Goal: Communication & Community: Answer question/provide support

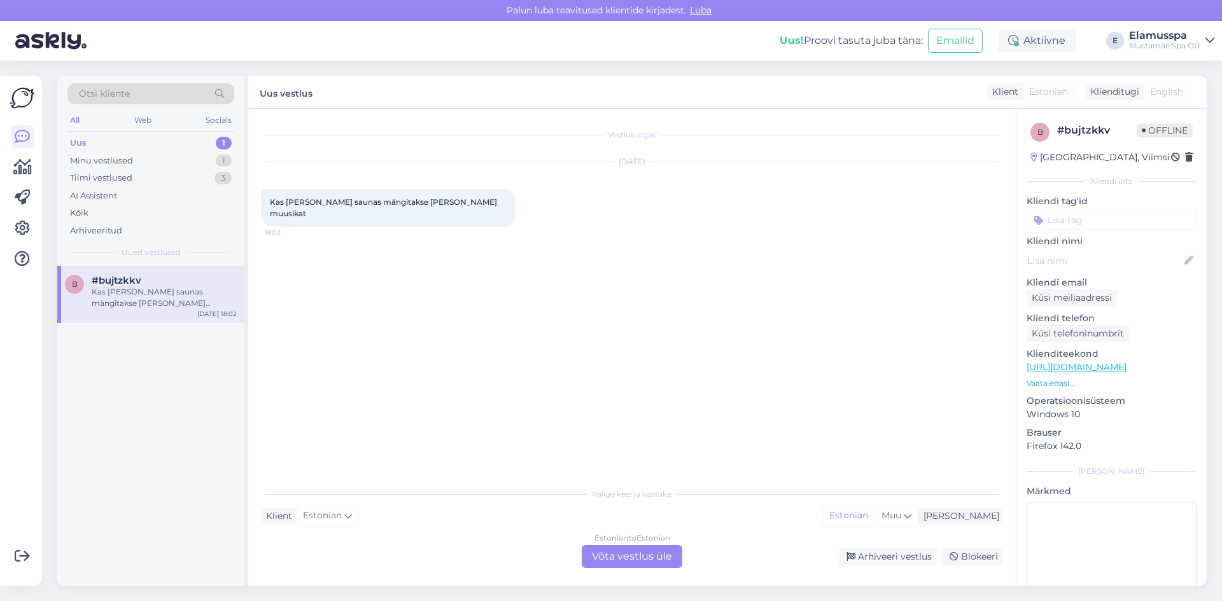
click at [601, 562] on div "Estonian to Estonian Võta vestlus üle" at bounding box center [632, 556] width 101 height 23
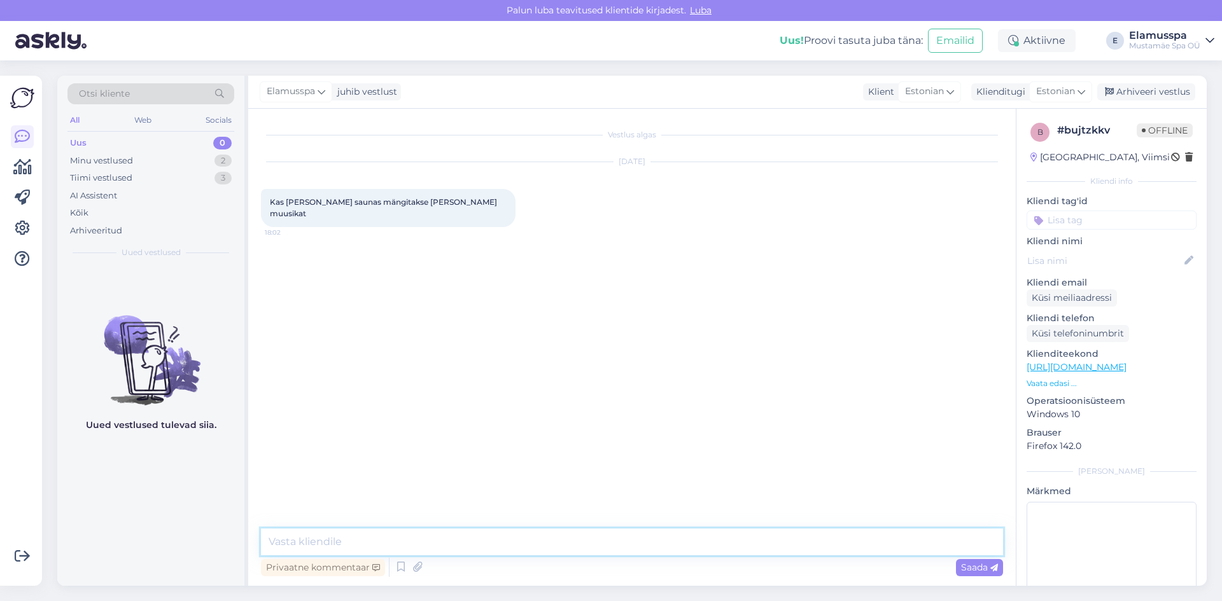
click at [385, 534] on textarea at bounding box center [632, 542] width 742 height 27
drag, startPoint x: 366, startPoint y: 535, endPoint x: 295, endPoint y: 545, distance: 71.4
click at [295, 545] on textarea "Tere, kadaka" at bounding box center [632, 542] width 742 height 27
paste textarea "MÜSTILINE JÕESÄNG"
click at [451, 377] on div "Vestlus algas [DATE] Kas [PERSON_NAME] saunas mängitakse [PERSON_NAME] muusikat…" at bounding box center [638, 320] width 754 height 396
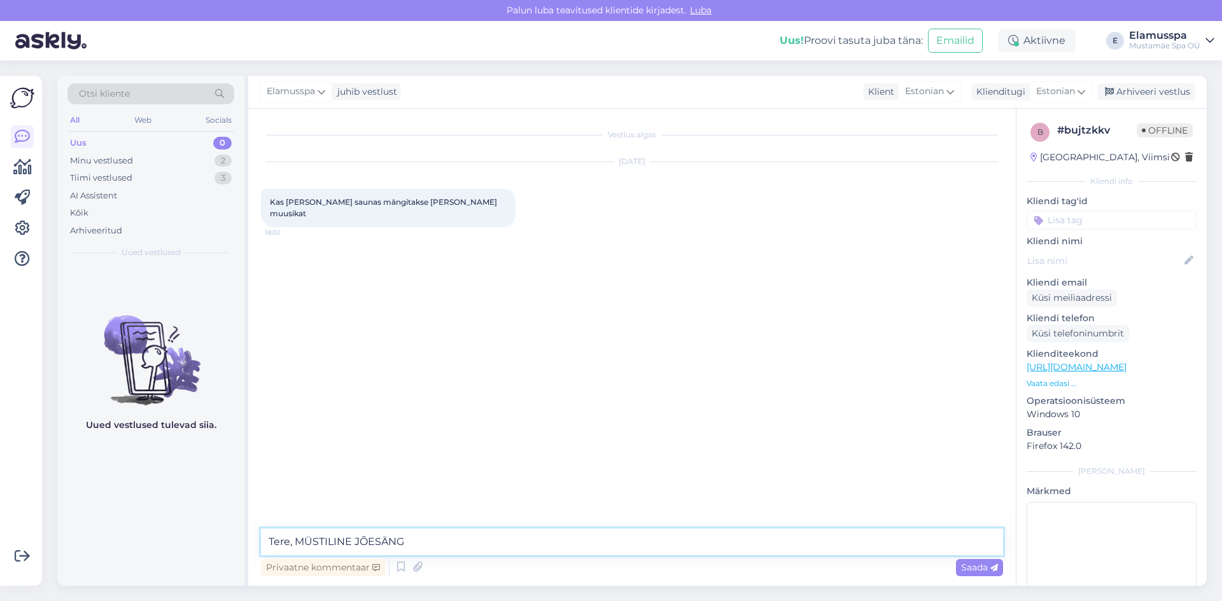
click at [419, 538] on textarea "Tere, MÜSTILINE JÕESÄNG" at bounding box center [632, 542] width 742 height 27
drag, startPoint x: 411, startPoint y: 543, endPoint x: 297, endPoint y: 545, distance: 114.0
click at [297, 545] on textarea "Tere, MÜSTILINE JÕESÄNG" at bounding box center [632, 542] width 742 height 27
paste textarea "MÜSTILINE JÕESÄNG"
type textarea "Tere, elamus spaas "MÜSTILINE JÕESÄNG" ja 21+ ka"
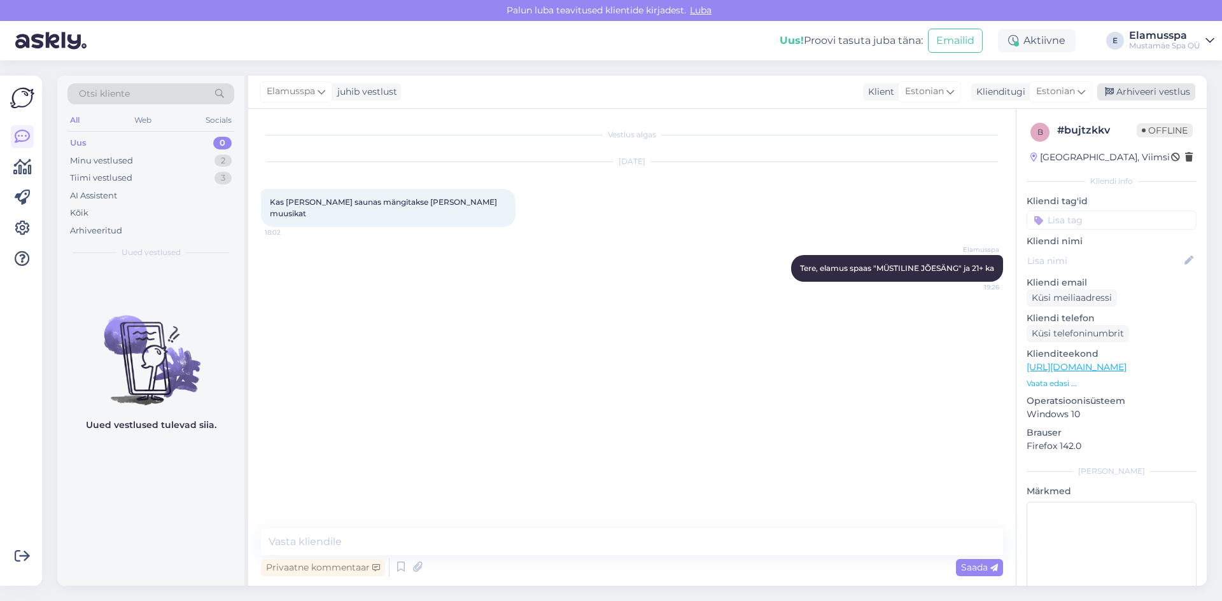
click at [1126, 87] on div "Arhiveeri vestlus" at bounding box center [1146, 91] width 98 height 17
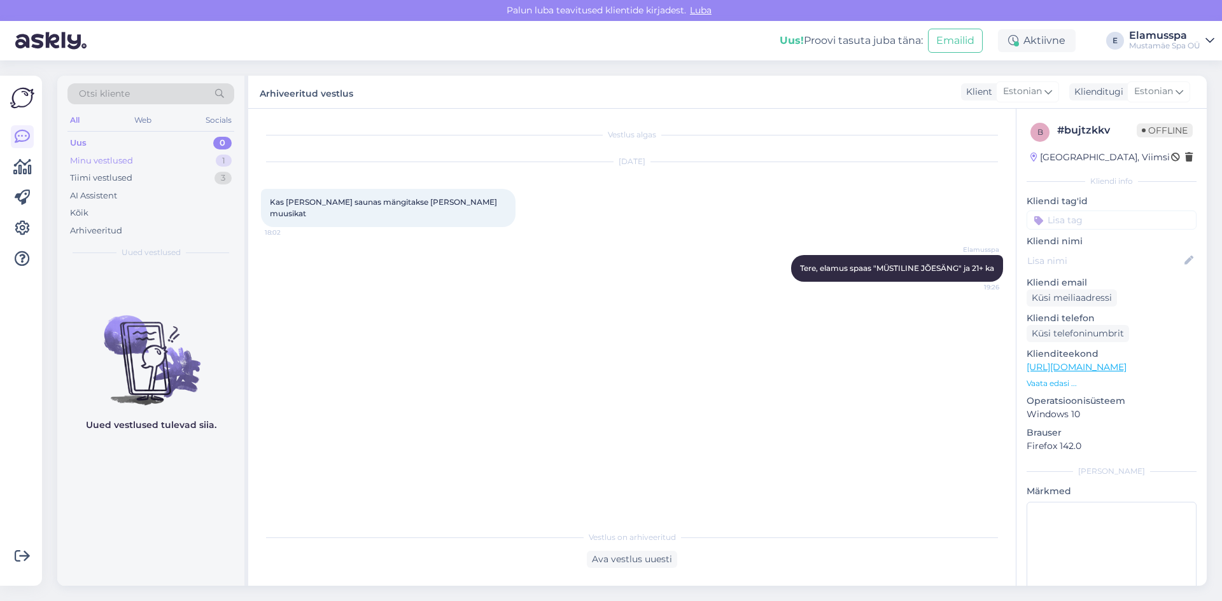
click at [179, 162] on div "Minu vestlused 1" at bounding box center [150, 161] width 167 height 18
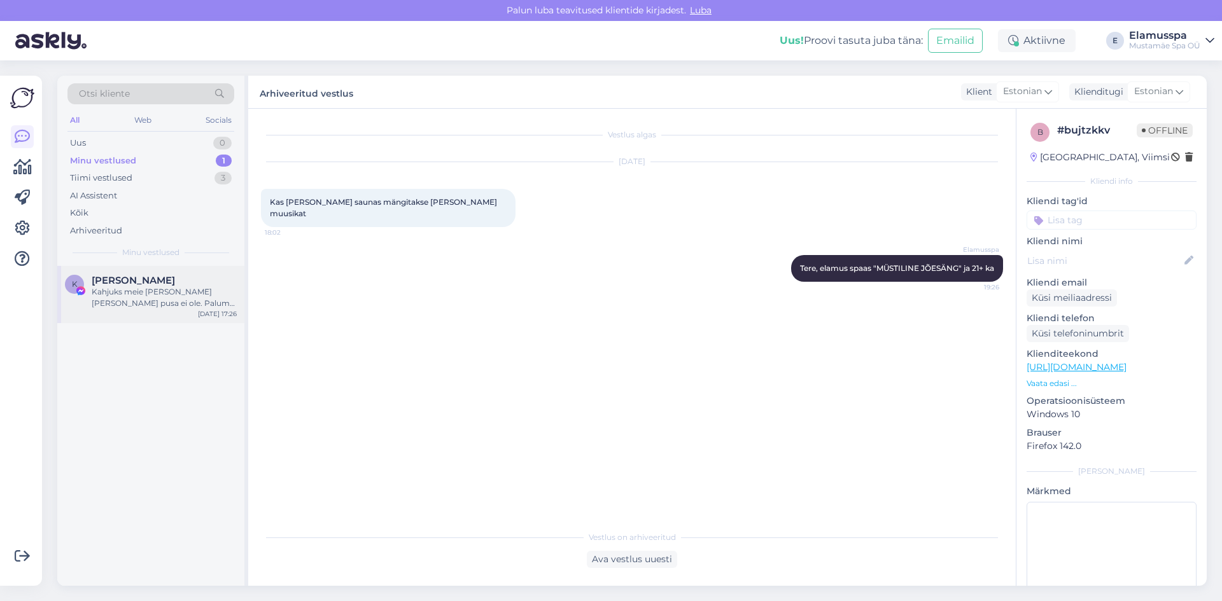
click at [164, 274] on div "K [PERSON_NAME] Kahjuks meie [PERSON_NAME] [PERSON_NAME] pusa ei ole. Palume te…" at bounding box center [150, 294] width 187 height 57
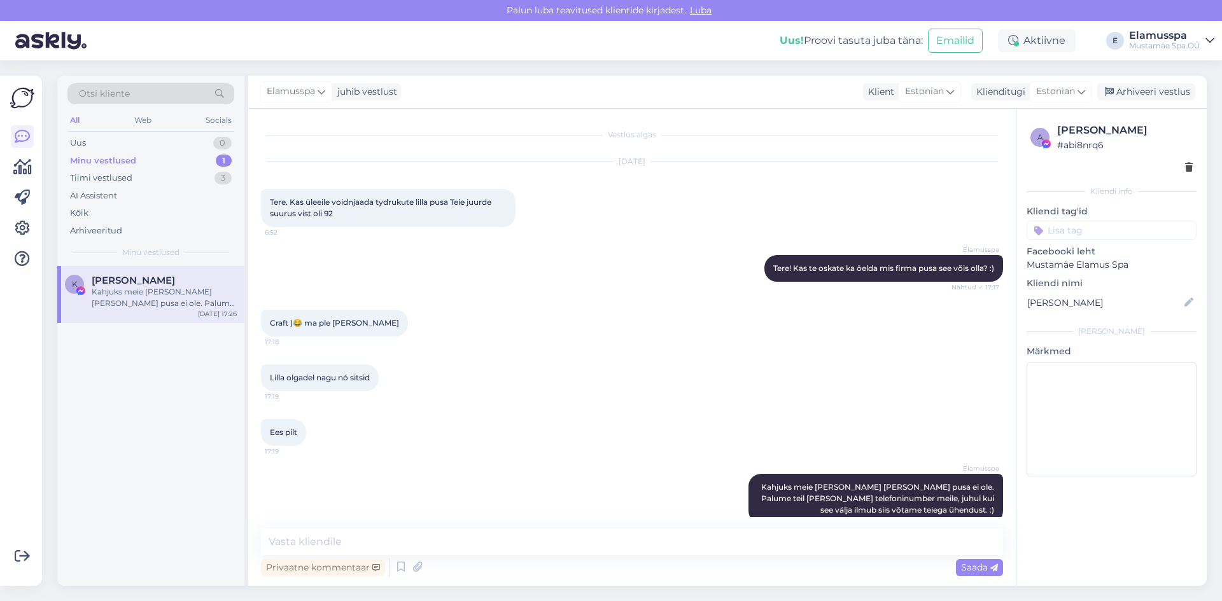
scroll to position [20, 0]
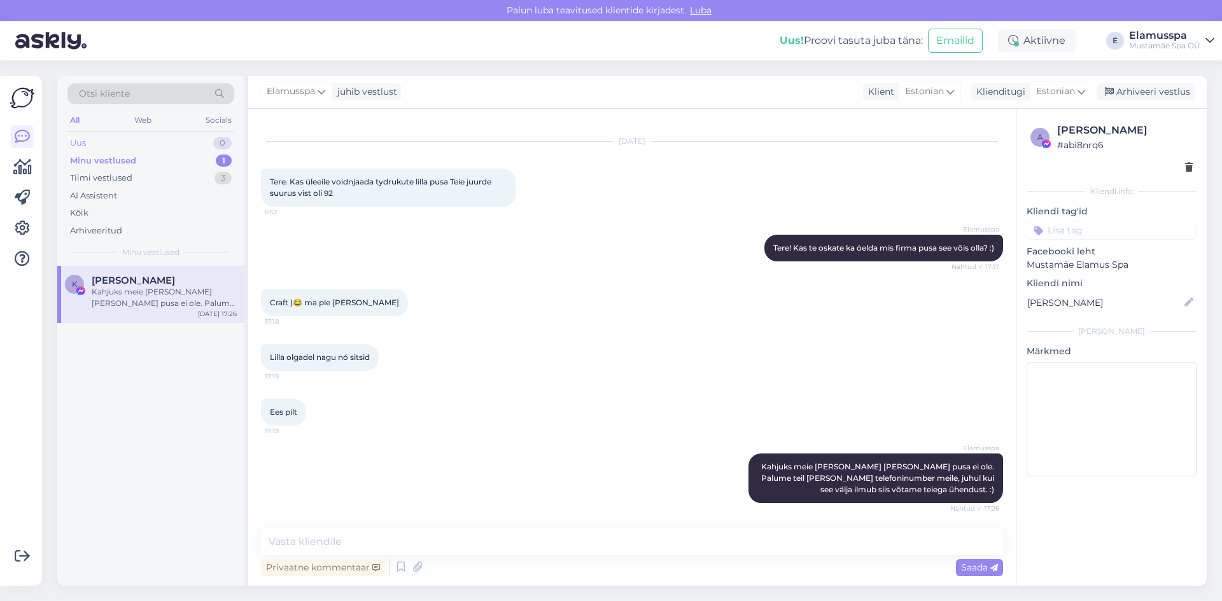
click at [200, 146] on div "Uus 0" at bounding box center [150, 143] width 167 height 18
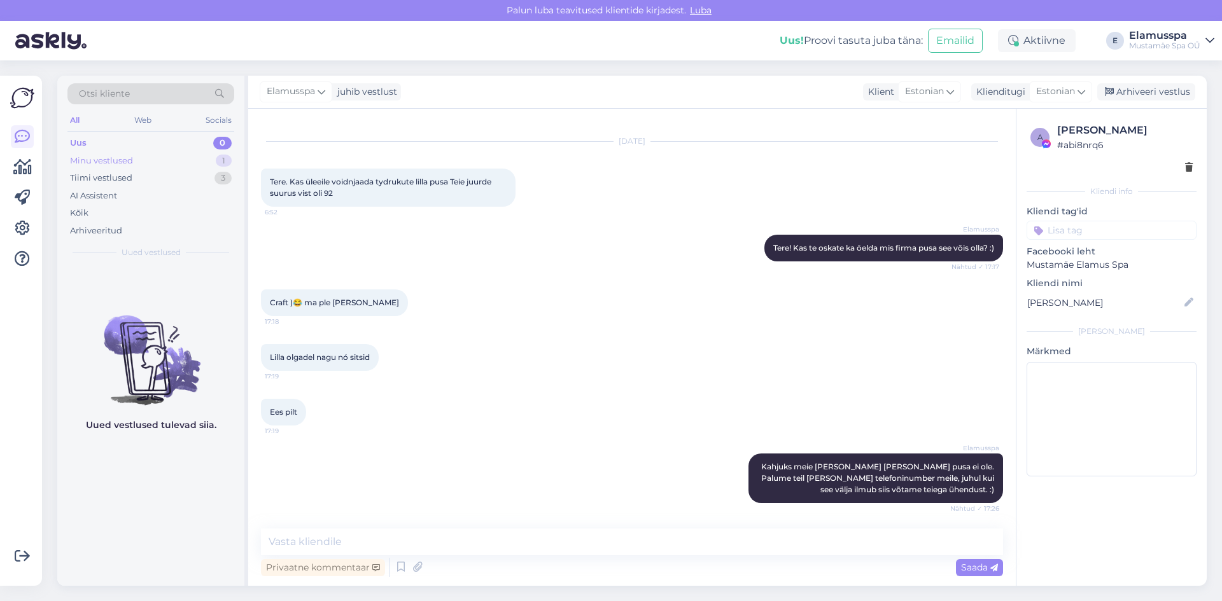
click at [217, 159] on div "1" at bounding box center [224, 161] width 16 height 13
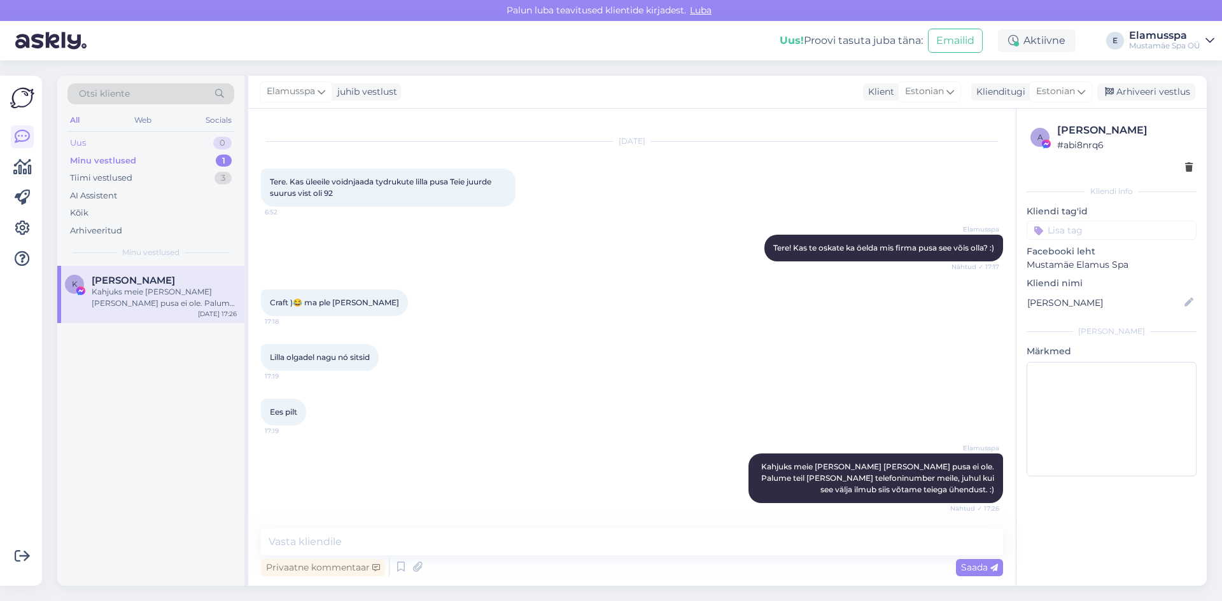
click at [164, 146] on div "Uus 0" at bounding box center [150, 143] width 167 height 18
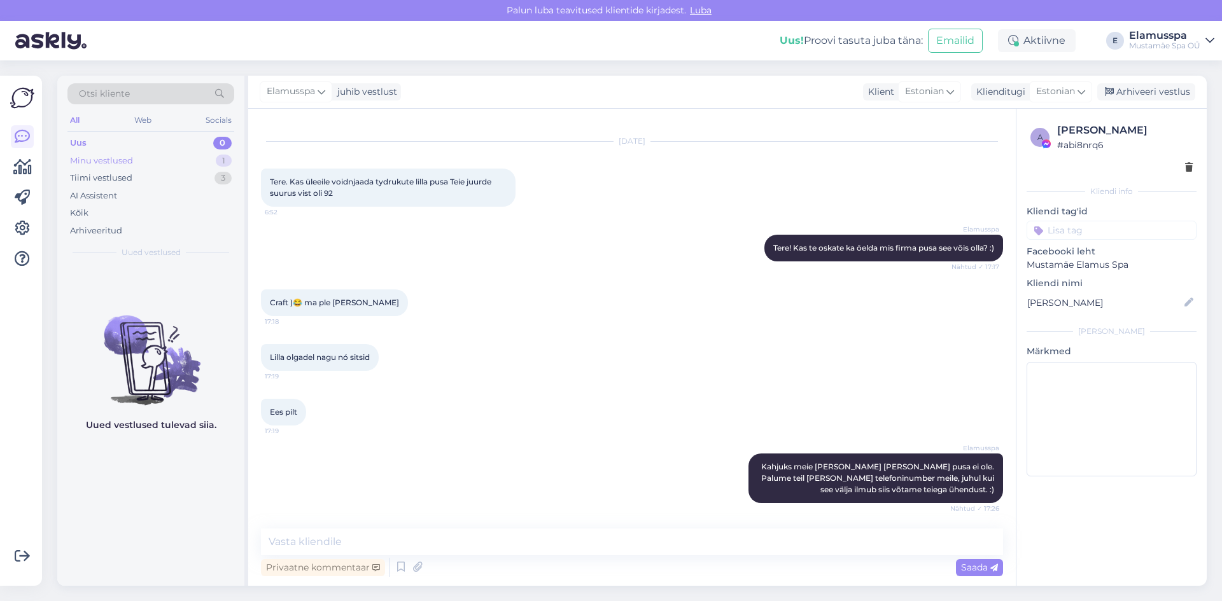
click at [178, 157] on div "Minu vestlused 1" at bounding box center [150, 161] width 167 height 18
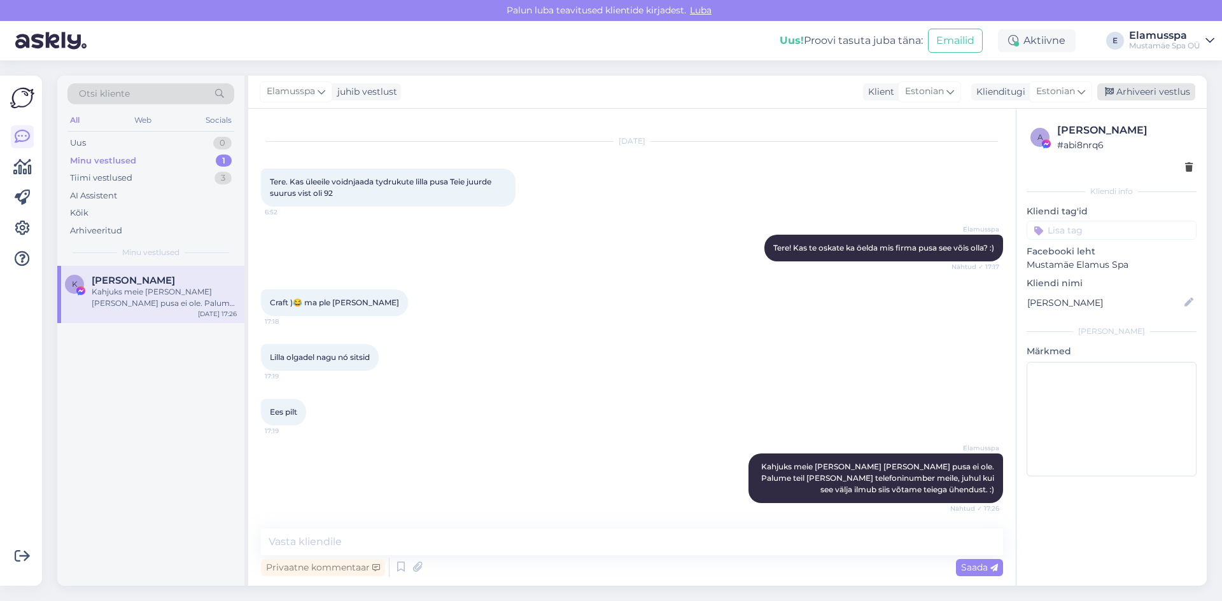
click at [1154, 93] on div "Arhiveeri vestlus" at bounding box center [1146, 91] width 98 height 17
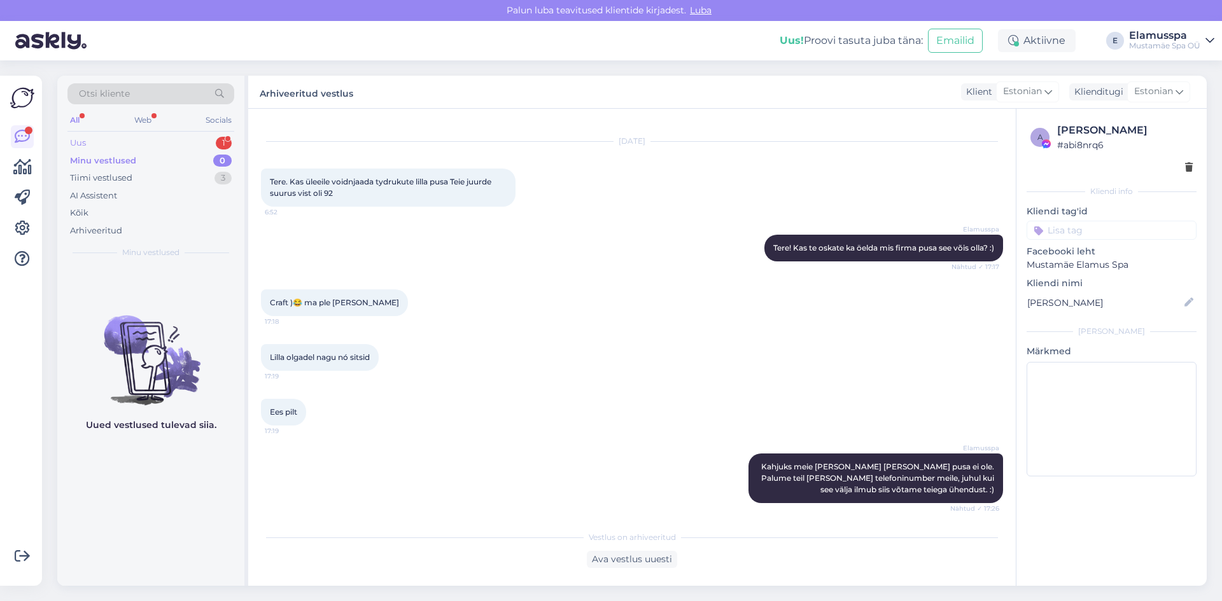
click at [193, 145] on div "Uus 1" at bounding box center [150, 143] width 167 height 18
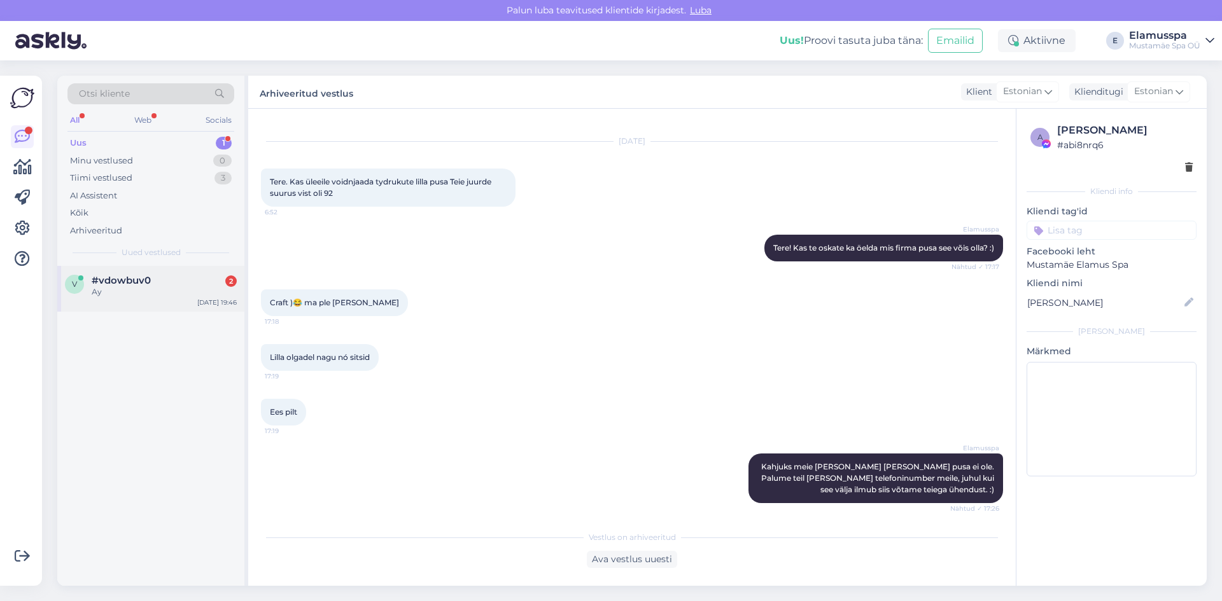
click at [184, 286] on div "Ау" at bounding box center [164, 291] width 145 height 11
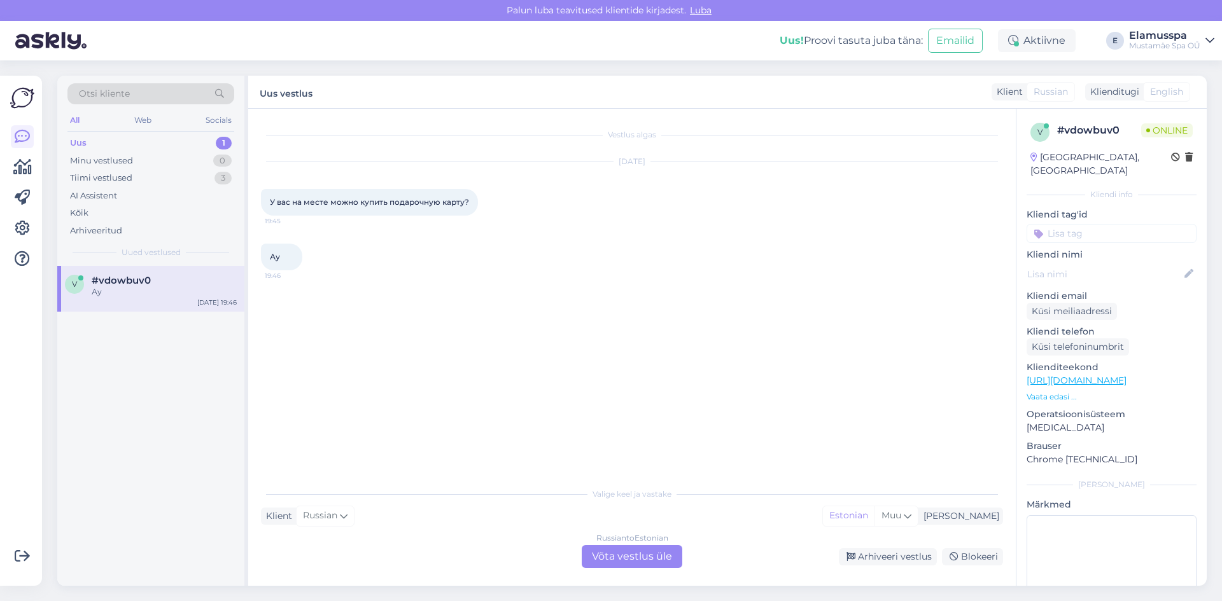
scroll to position [0, 0]
click at [610, 550] on div "Russian to Estonian Võta vestlus üle" at bounding box center [632, 556] width 101 height 23
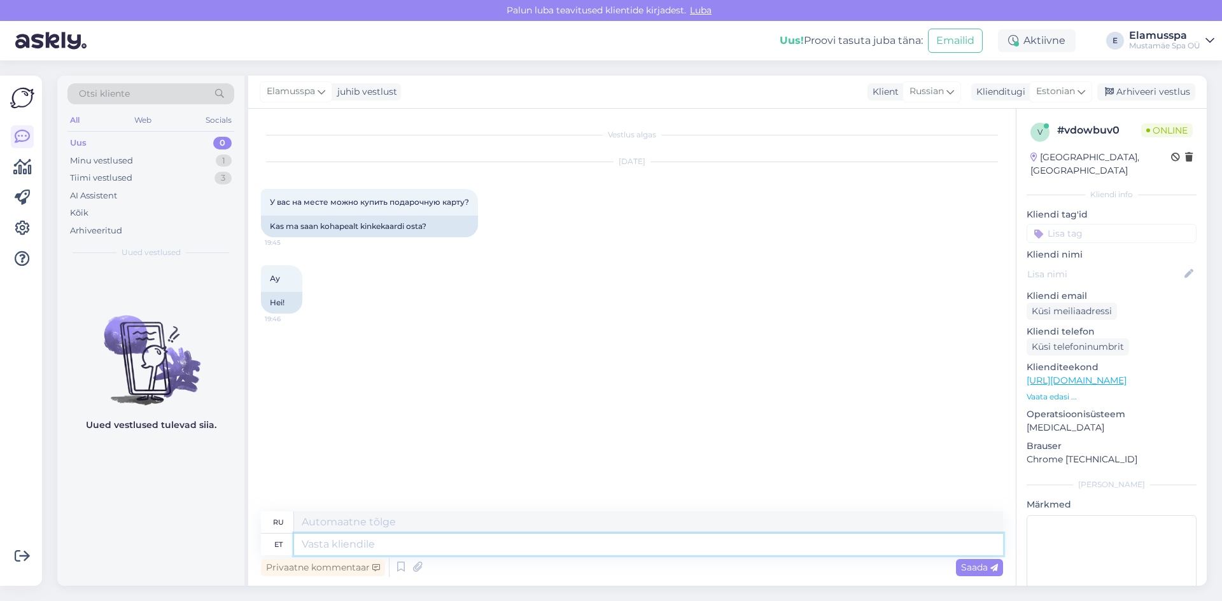
click at [439, 550] on textarea at bounding box center [648, 545] width 709 height 22
type textarea "Tere!"
type textarea "Привет!"
type textarea "Tere! Saab"
type textarea "Привет! Ты можешь"
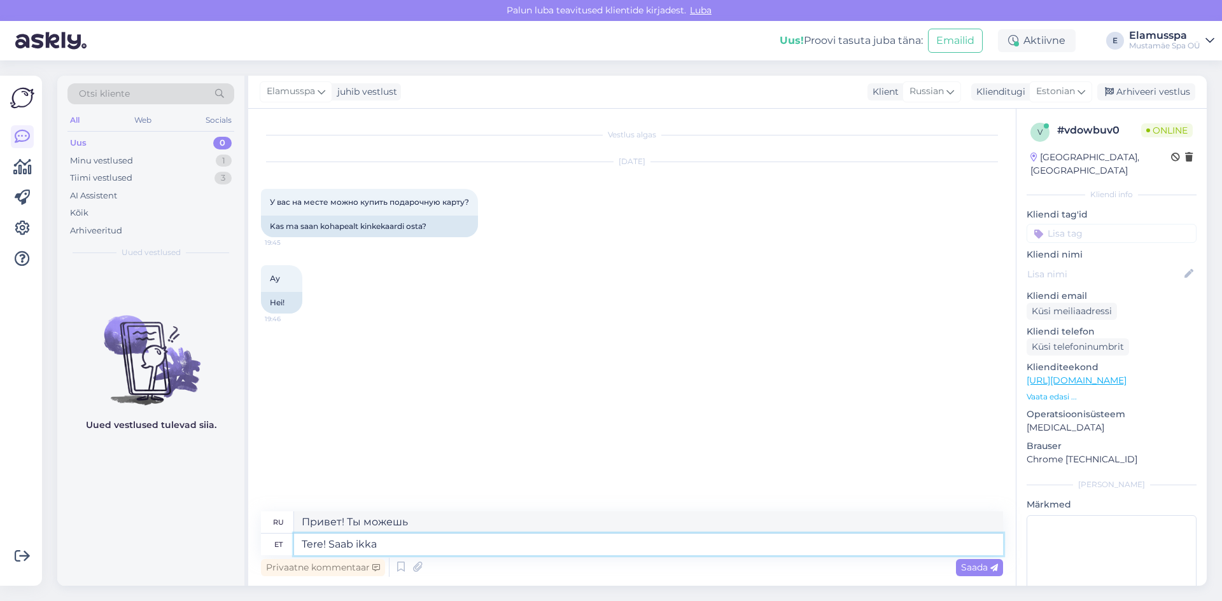
type textarea "Tere! Saab ikka"
type textarea "Привет! Ты всё ещё можешь это сделать."
type textarea "Tere! Saab"
type textarea "Привет! Ты можешь"
type textarea "Tere! Saab ikka j"
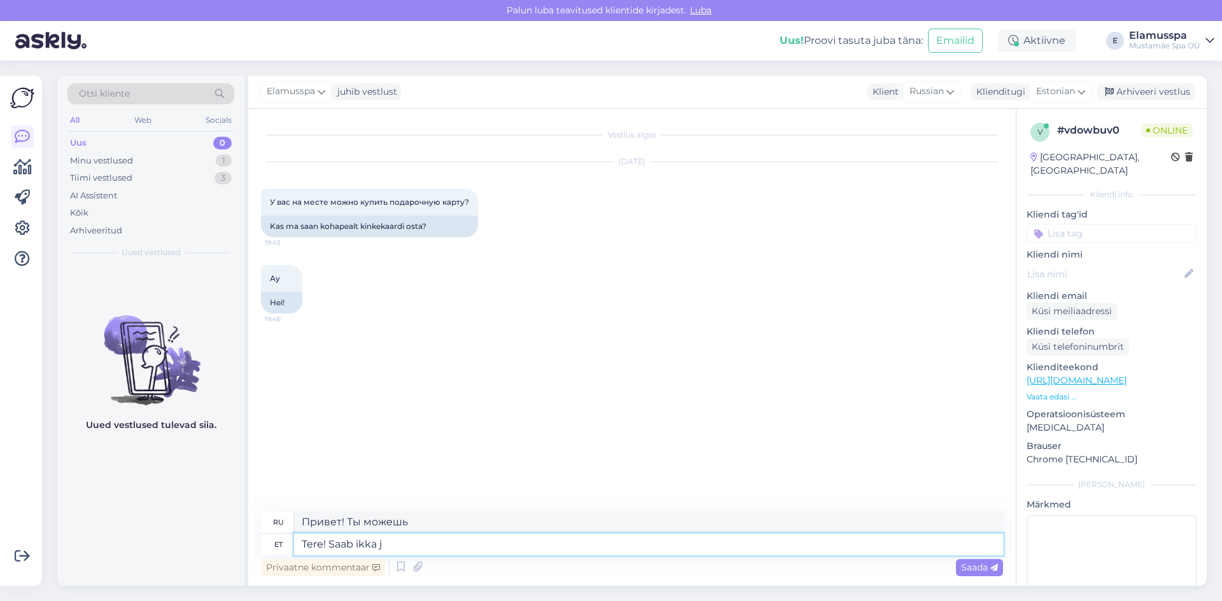
type textarea "Привет! Ты всё ещё можешь это сделать."
type textarea "Tere! Saab ikka jah. :"
type textarea "Здравствуйте! Да, можете."
type textarea "Tere! Saab ikka jah. :)"
type textarea "Привет! Да, можно. :)"
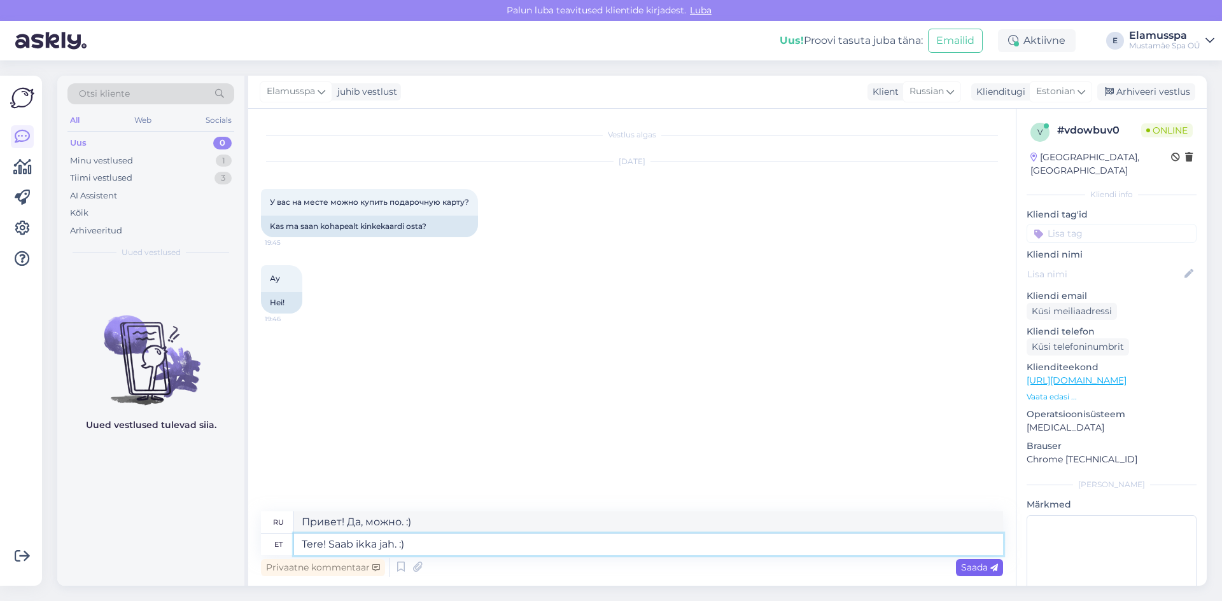
type textarea "Tere! Saab ikka jah. :)"
click at [983, 566] on span "Saada" at bounding box center [979, 567] width 37 height 11
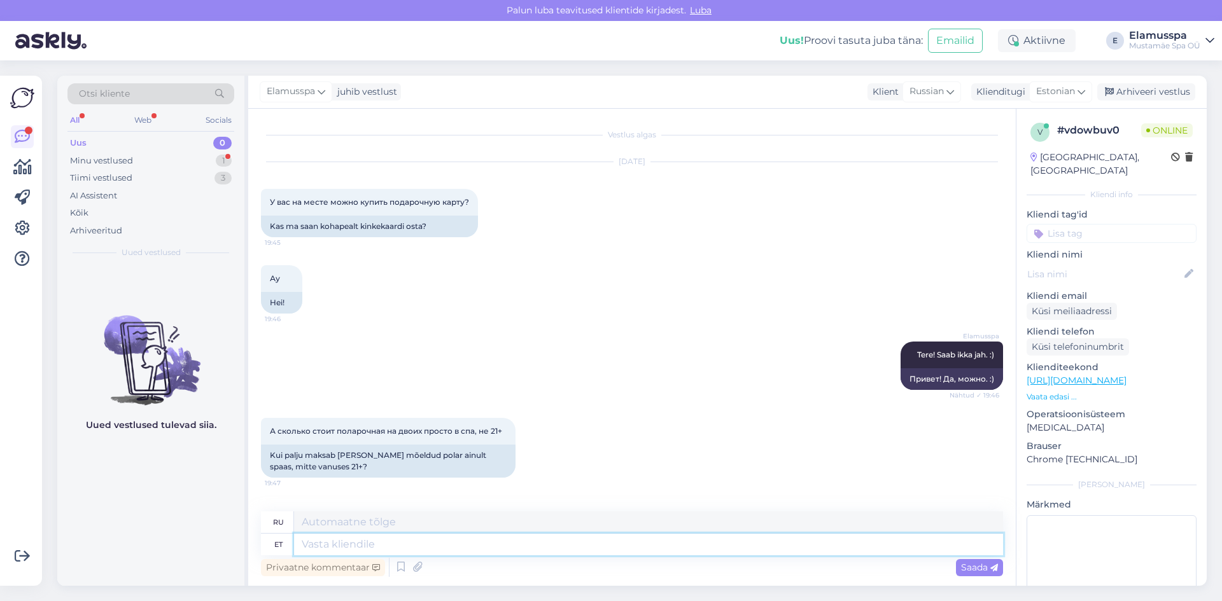
click at [467, 542] on textarea at bounding box center [648, 545] width 709 height 22
type textarea "Elamus"
type textarea "Опыт"
type textarea "Elamus Spa pä"
type textarea "Опыт спа"
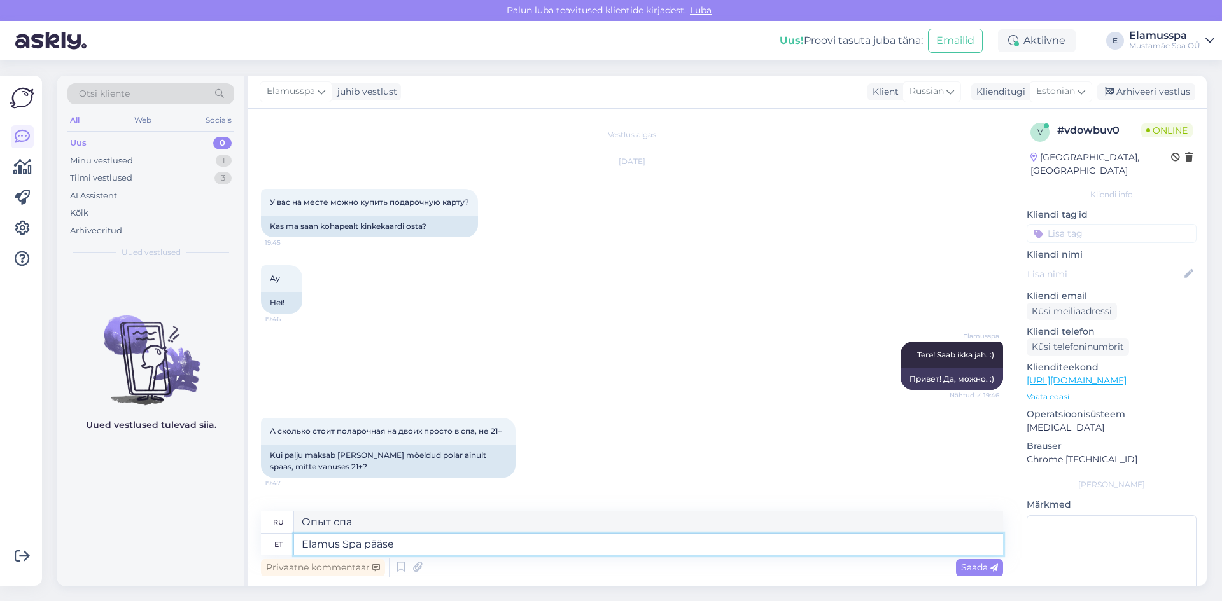
type textarea "Elamus Spa pääse k"
type textarea "Доступ в спа-центр [GEOGRAPHIC_DATA]"
type textarea "Elamus Spa pääse [PERSON_NAME] e"
type textarea "Доступ в спа-центр Elamus Spa для двоих"
type textarea "Elamus Spa pääse [PERSON_NAME] esmaspäevast-"
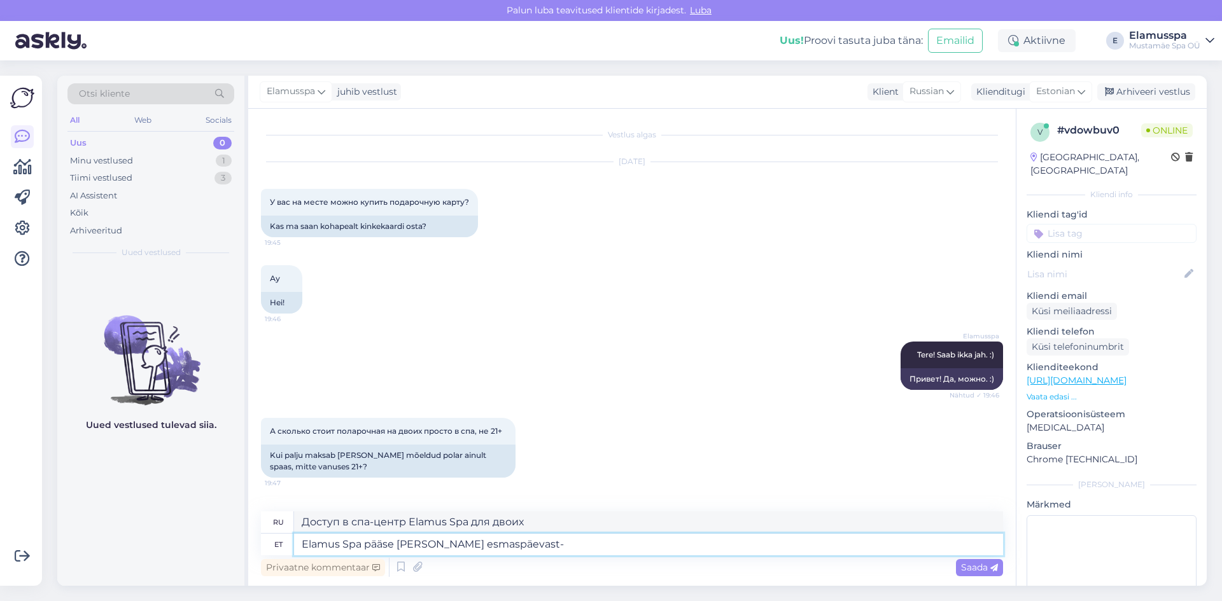
type textarea "Доступ в спа-центр Elamus Spa на двоих с понедельника"
type textarea "Elamus Spa pääse [PERSON_NAME] esmaspäevast- reedeni ma"
type textarea "Доступ в спа-центр Elamus Spa на двоих с понедельника по пятницу"
type textarea "Elamus Spa pääse [PERSON_NAME] esmaspäevast- reedeni maksab"
type textarea "Стоимость посещения спа-центра Elamus Spa на двоих с понедельника по пятницу:"
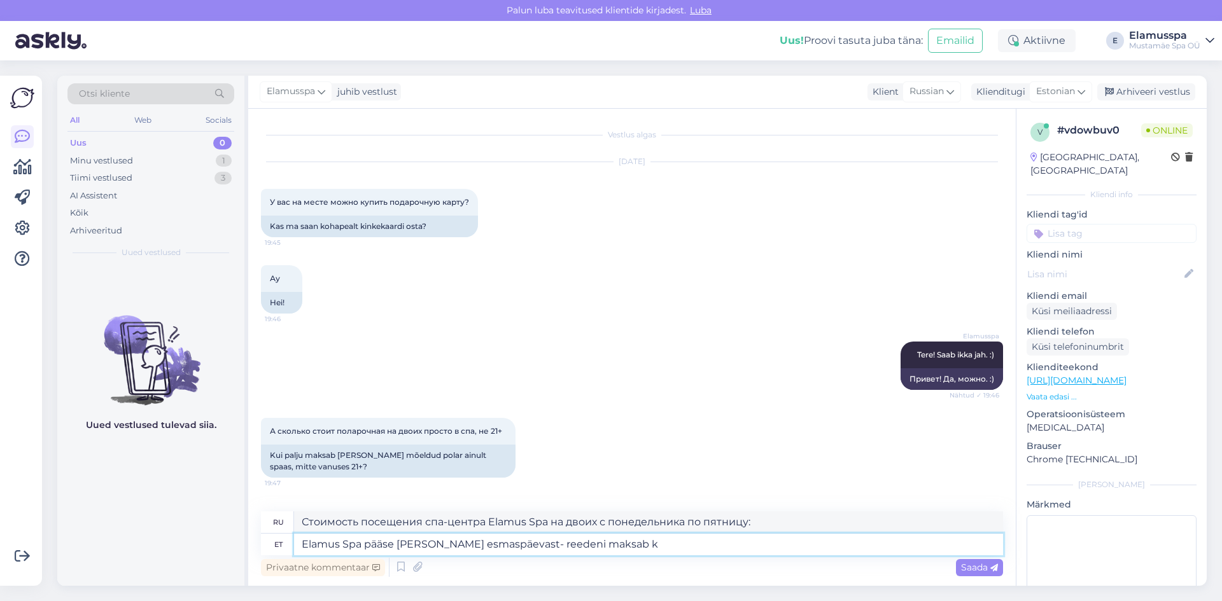
type textarea "Elamus Spa pääse [PERSON_NAME] esmaspäevast- reedeni maksab ko"
type textarea "Доступ в Elamus Spa на двоих с понедельника по пятницу стоит тысяч"
type textarea "Elamus Spa pääse [PERSON_NAME] esmaspäevast- reedeni maksab kokku"
type textarea "Доступ в Elamus Spa на двоих с понедельника по пятницу стоит в общей сложности"
type textarea "Elamus Spa pääse [PERSON_NAME] esmaspäevast- reedeni maksab kokku 58€"
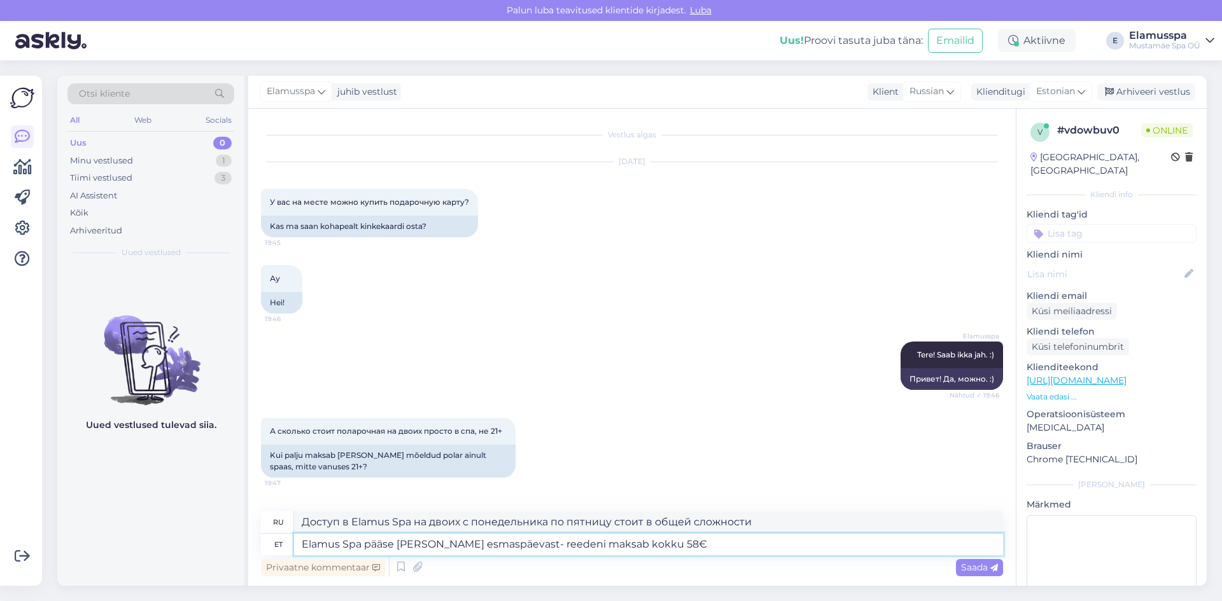
type textarea "Доступ в Elamus Spa на двоих с понедельника по пятницу обойдется вам в 58"
type textarea "Elamus Spa pääse [PERSON_NAME] esmaspäevast- reedeni maksab kokku 58€, ku"
type textarea "Доступ в Elamus Spa на двоих с понедельника по пятницу обойдется в 58 евро."
type textarea "Elamus Spa pääse [PERSON_NAME] esmaspäevast- reedeni maksab kokku 58€, kui s"
type textarea "Доступ в Elamus Spa на двоих с понедельника по пятницу обойдется вам в 58 евро,…"
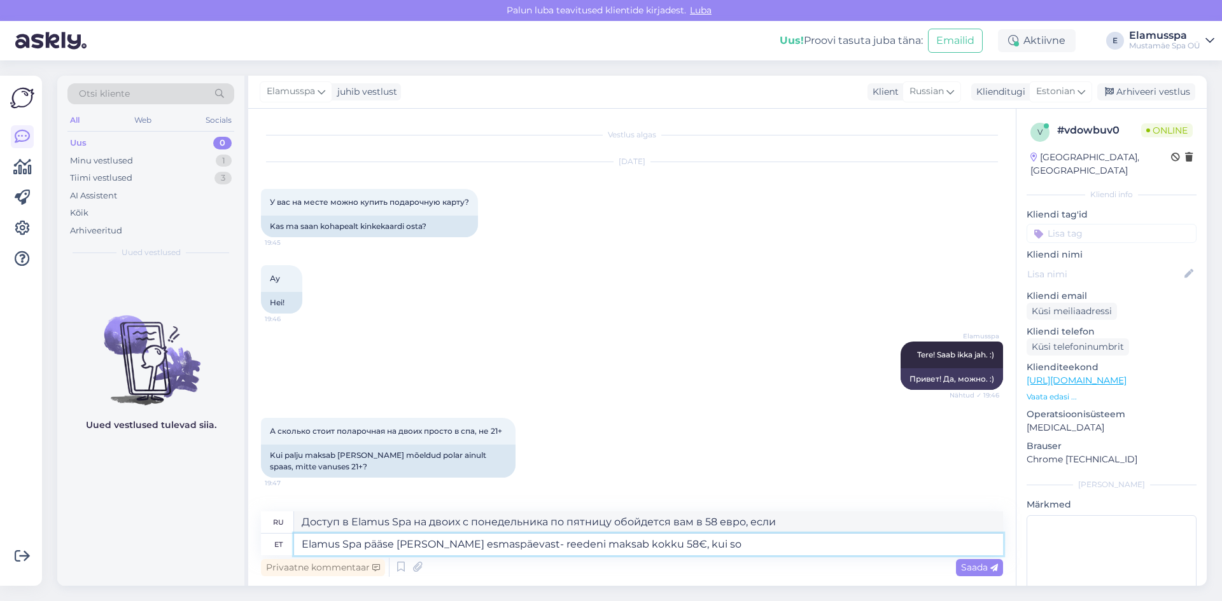
type textarea "Elamus Spa pääse [PERSON_NAME] esmaspäevast- reedeni maksab kokku 58€, kui soo"
type textarea "Доступ в Elamus Spa на двоих с понедельника по пятницу обойдется вам в 58 евро,…"
type textarea "Elamus Spa pääse [PERSON_NAME] esmaspäevast- reedeni maksab kokku 58€, kui soov…"
type textarea "Доступ в Elamus Spa на двоих с понедельника по пятницу обойдется вам в 58 евро …"
type textarea "Elamus Spa pääse [PERSON_NAME] esmaspäevast- reedeni maksab kokku 58€, kui soov…"
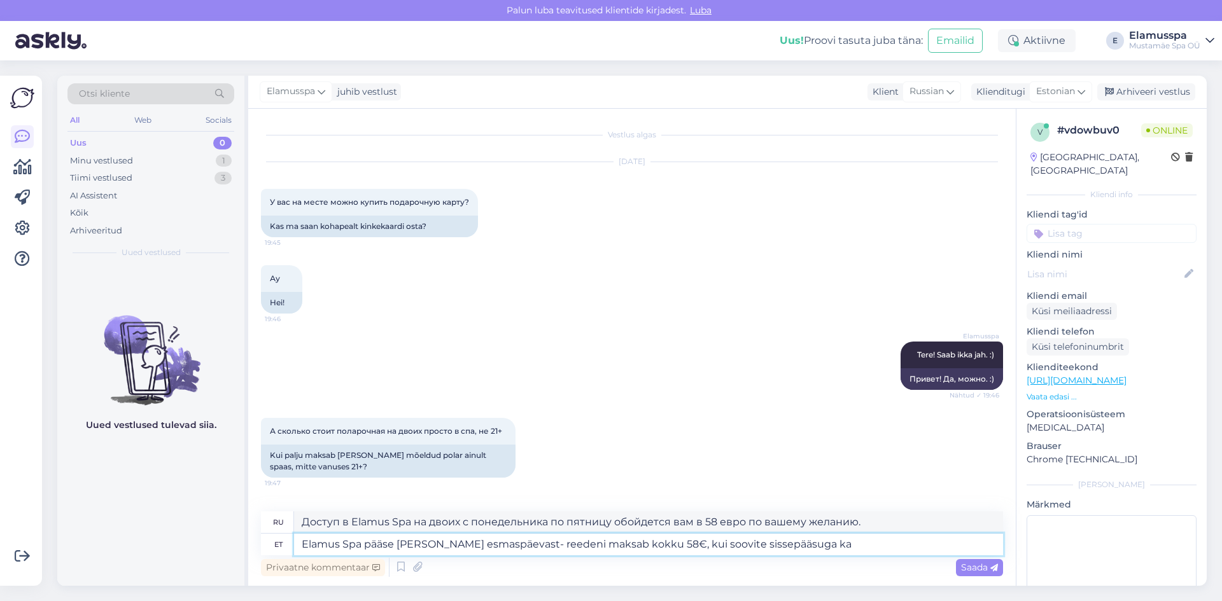
type textarea "Доступ в Elamus Spa на двоих с понедельника по пятницу обойдется вам в 58 евро,…"
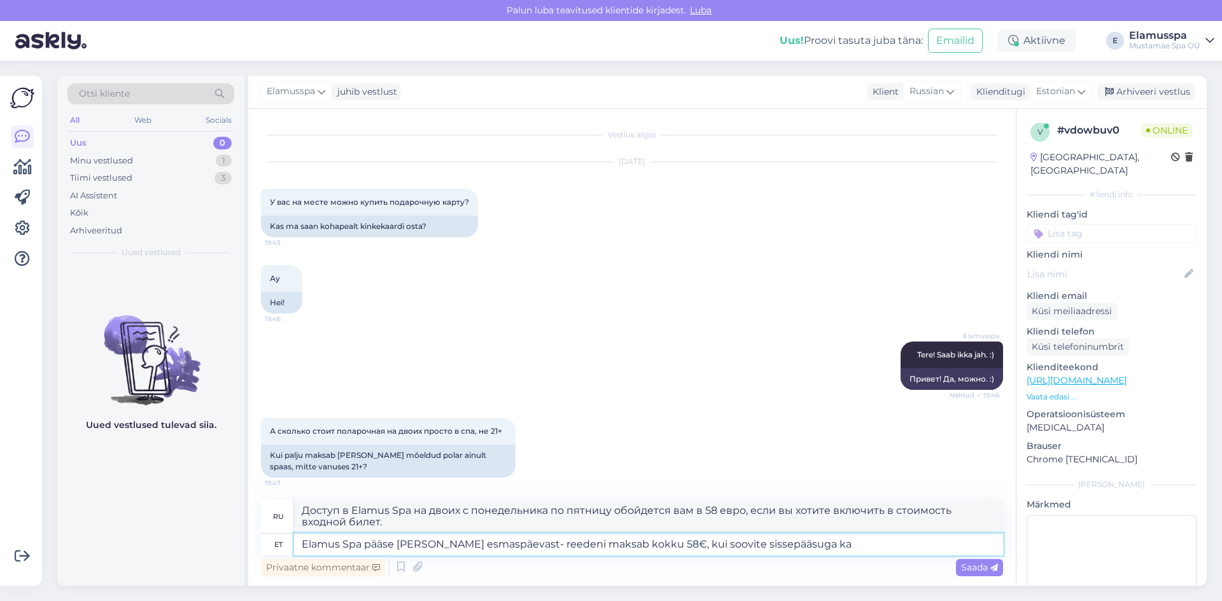
type textarea "Elamus Spa pääse [PERSON_NAME] esmaspäevast- reedeni maksab kokku 58€, kui soov…"
type textarea "Доступ в Elamus Spa на двоих с понедельника по пятницу обойдется вам в 58 евро,…"
type textarea "Elamus Spa pääse [PERSON_NAME] esmaspäevast- reedeni maksab kokku 58€, kui soov…"
type textarea "Доступ в Elamus Spa на двоих с понедельника по пятницу обойдется вам в 58 евро,…"
type textarea "Elamus Spa pääse [PERSON_NAME] esmaspäevast- reedeni maksab kokku 58€, kui soov…"
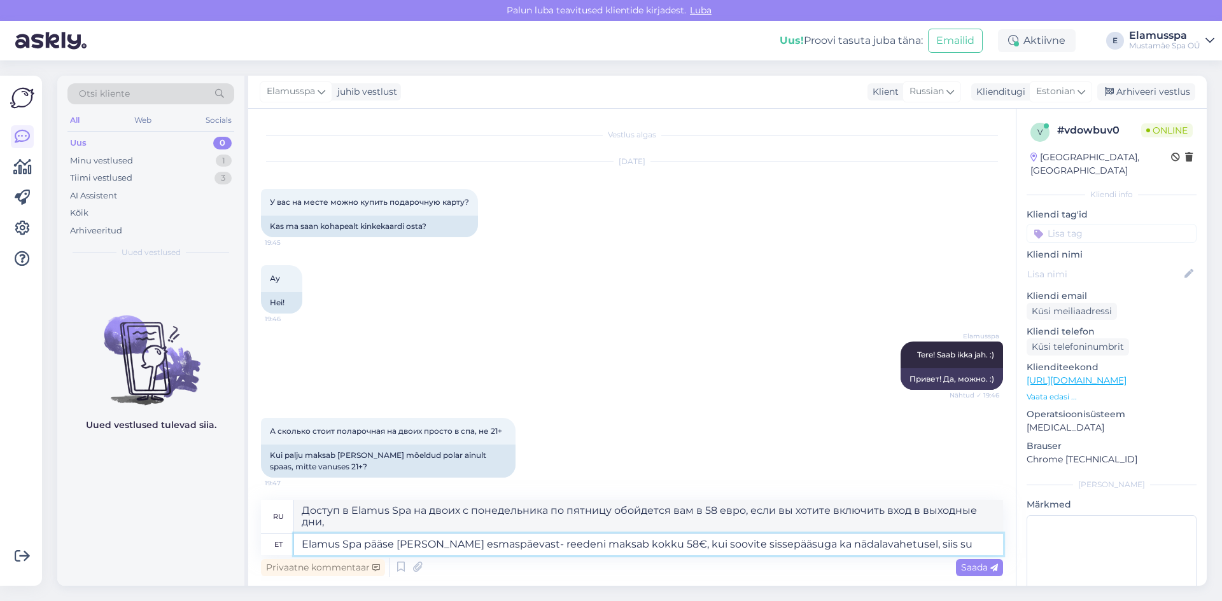
type textarea "Доступ в Elamus Spa на двоих с понедельника по пятницу стоит 58 евро, если вы х…"
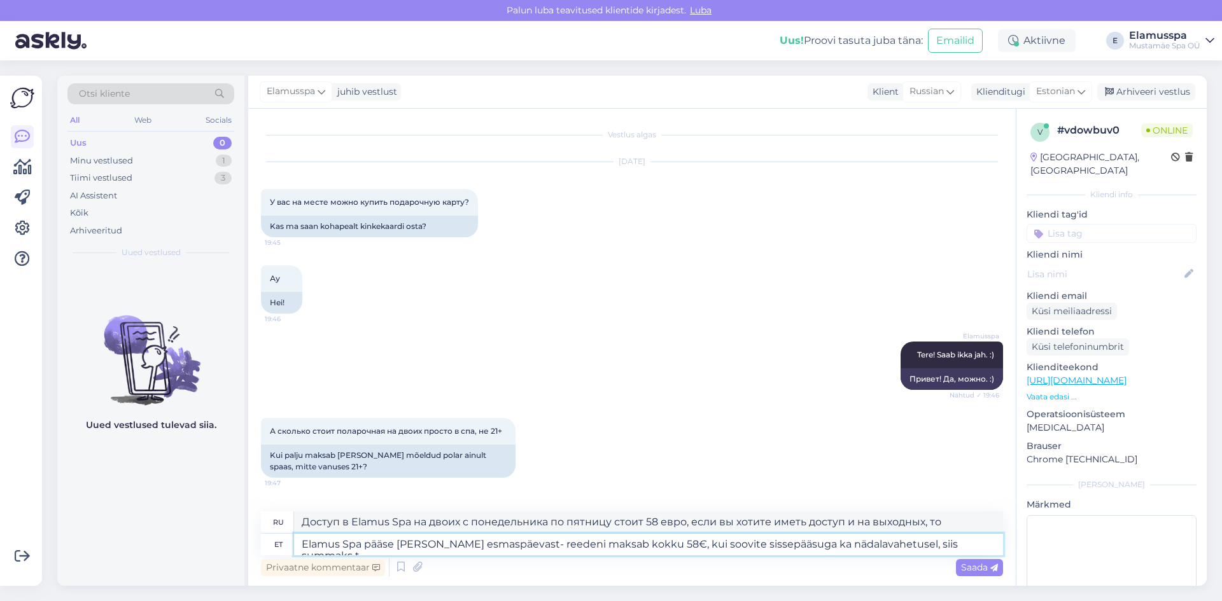
type textarea "Elamus Spa pääse [PERSON_NAME] esmaspäevast- reedeni maksab kokku 58€, kui soov…"
type textarea "Доступ в Elamus Spa на двоих с понедельника по пятницу стоит 58 евро, если вы х…"
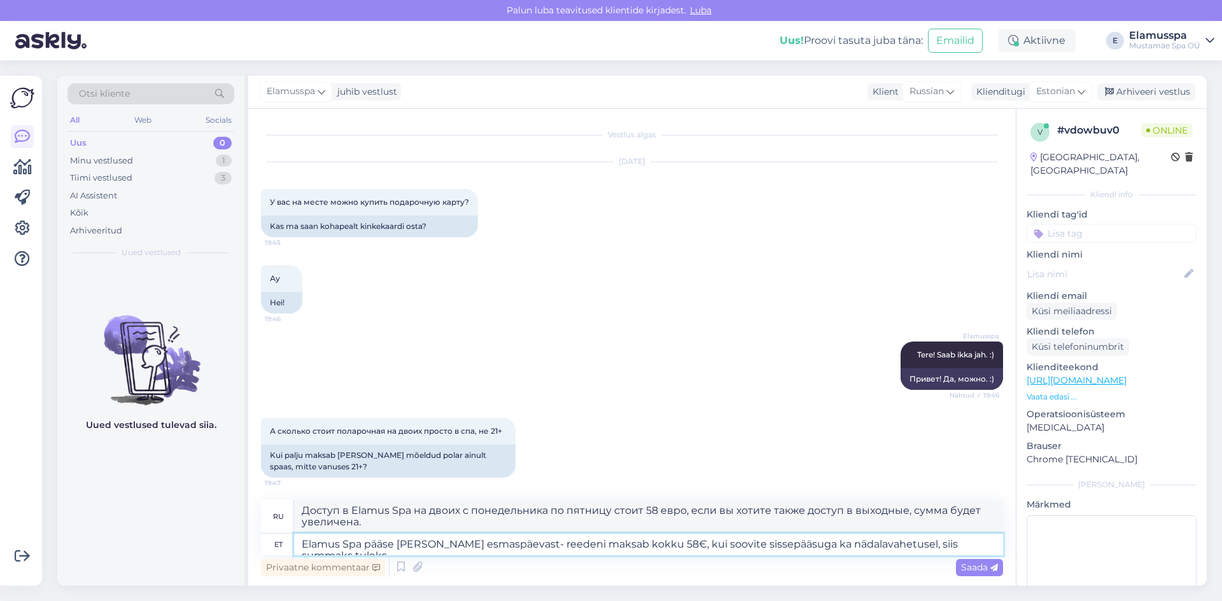
type textarea "Elamus Spa pääse [PERSON_NAME] esmaspäevast- reedeni maksab kokku 58€, kui soov…"
type textarea "Доступ в Elamus Spa на двоих с понедельника по пятницу стоит 58 евро. Если вы х…"
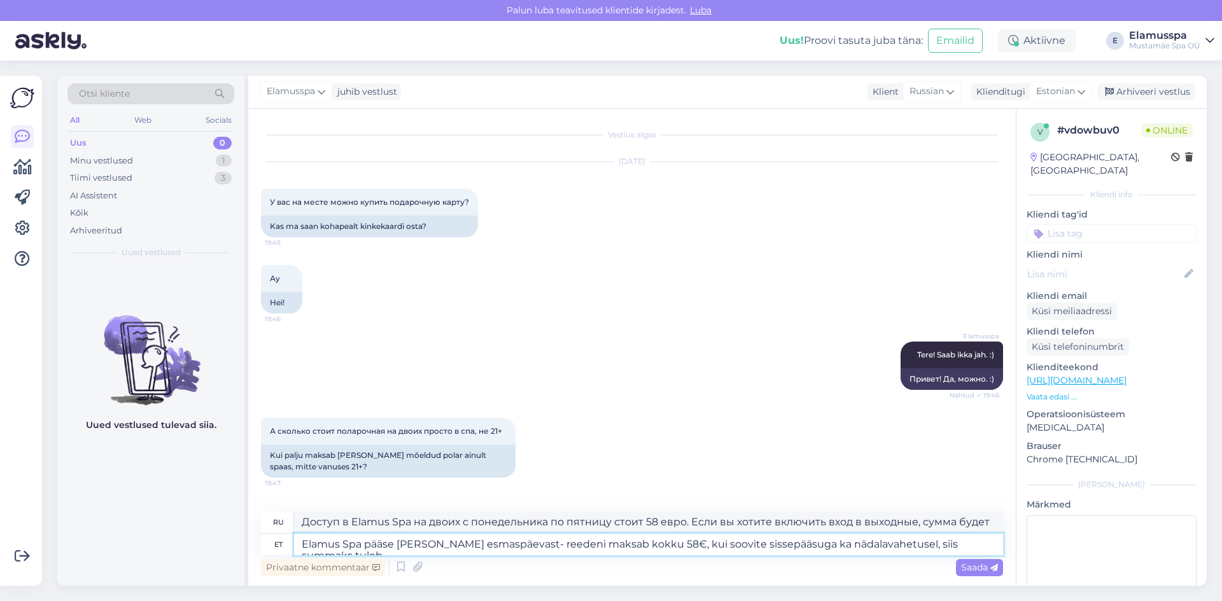
type textarea "Elamus Spa pääse [PERSON_NAME] esmaspäevast- reedeni maksab kokku 58€, kui soov…"
type textarea "Доступ в Elamus Spa на двоих с понедельника по пятницу стоит 58 евро, если вы х…"
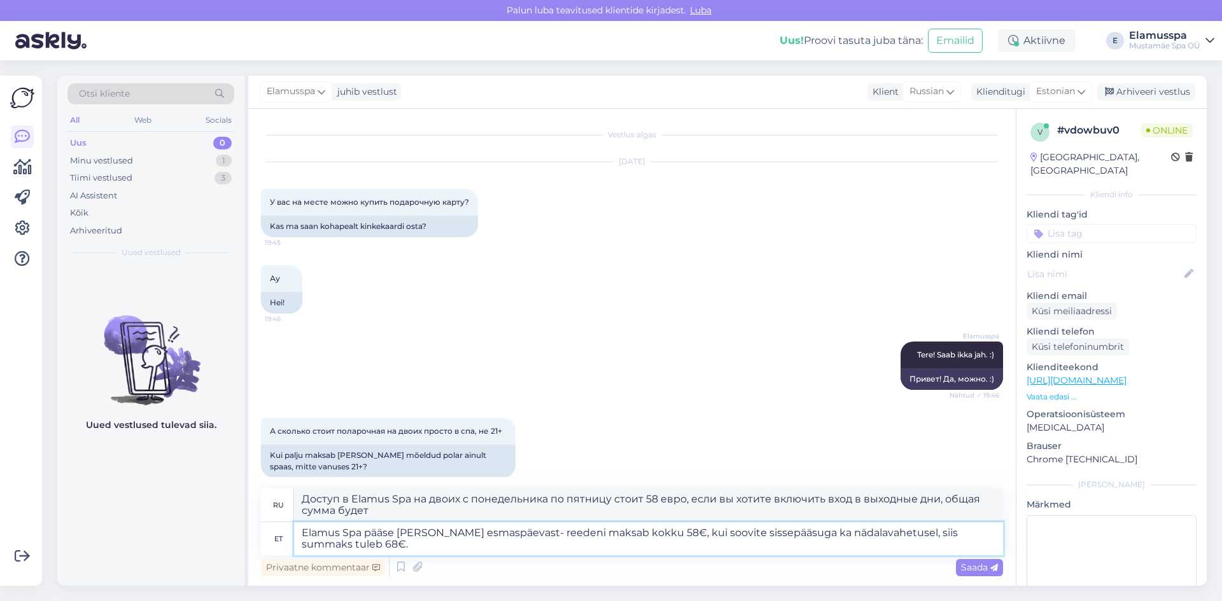
type textarea "Elamus Spa pääse [PERSON_NAME] esmaspäevast- reedeni maksab kokku 58€, kui soov…"
type textarea "Доступ в Elamus Spa на двоих с понедельника по пятницу обойдется в 58 евро, есл…"
type textarea "Elamus Spa pääse [PERSON_NAME] esmaspäevast- reedeni maksab kokku 58€, kui soov…"
type textarea "Доступ в Elamus Spa на двоих с понедельника по пятницу обойдется вам в 58 евро,…"
type textarea "Elamus Spa pääse [PERSON_NAME] esmaspäevast- reedeni maksab kokku 58€, kui soov…"
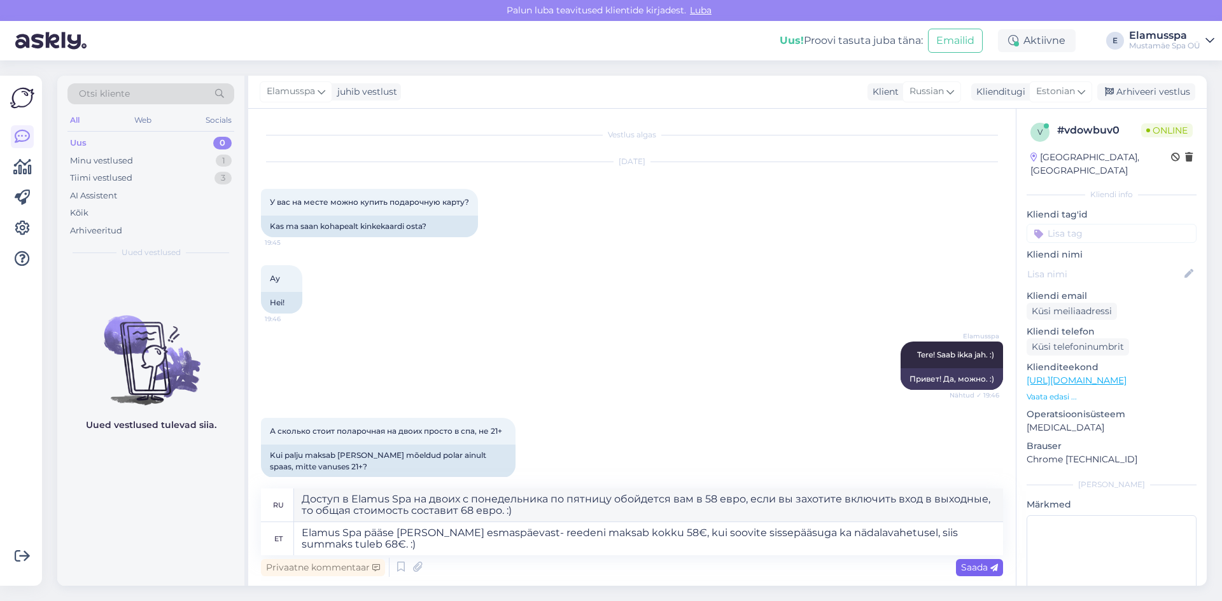
click at [987, 563] on span "Saada" at bounding box center [979, 567] width 37 height 11
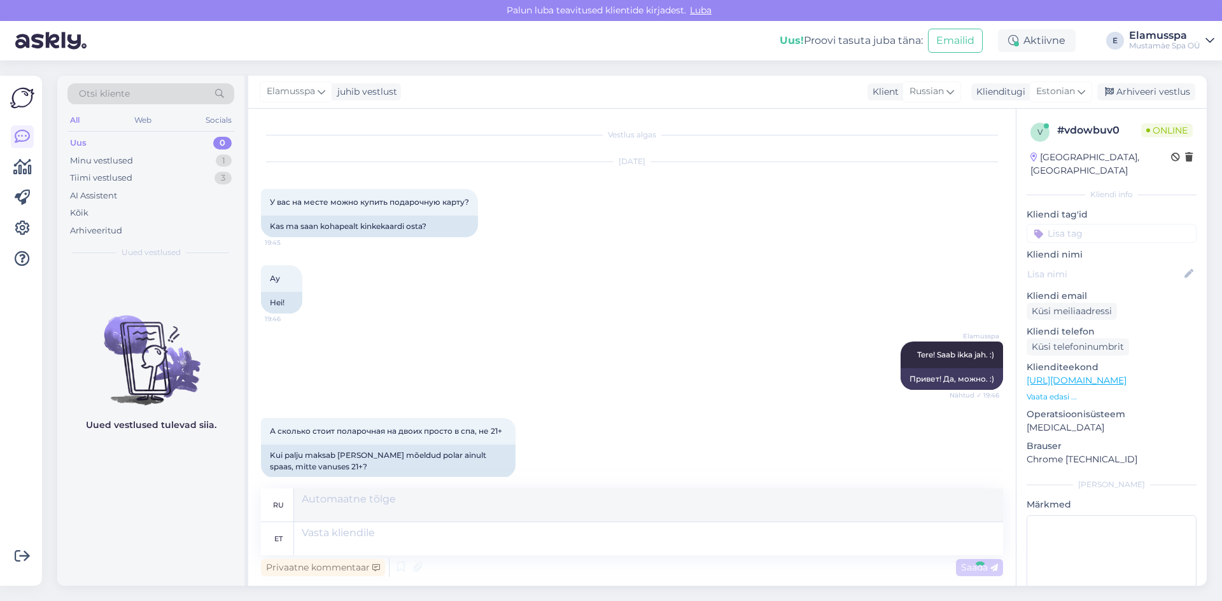
scroll to position [114, 0]
